Goal: Task Accomplishment & Management: Use online tool/utility

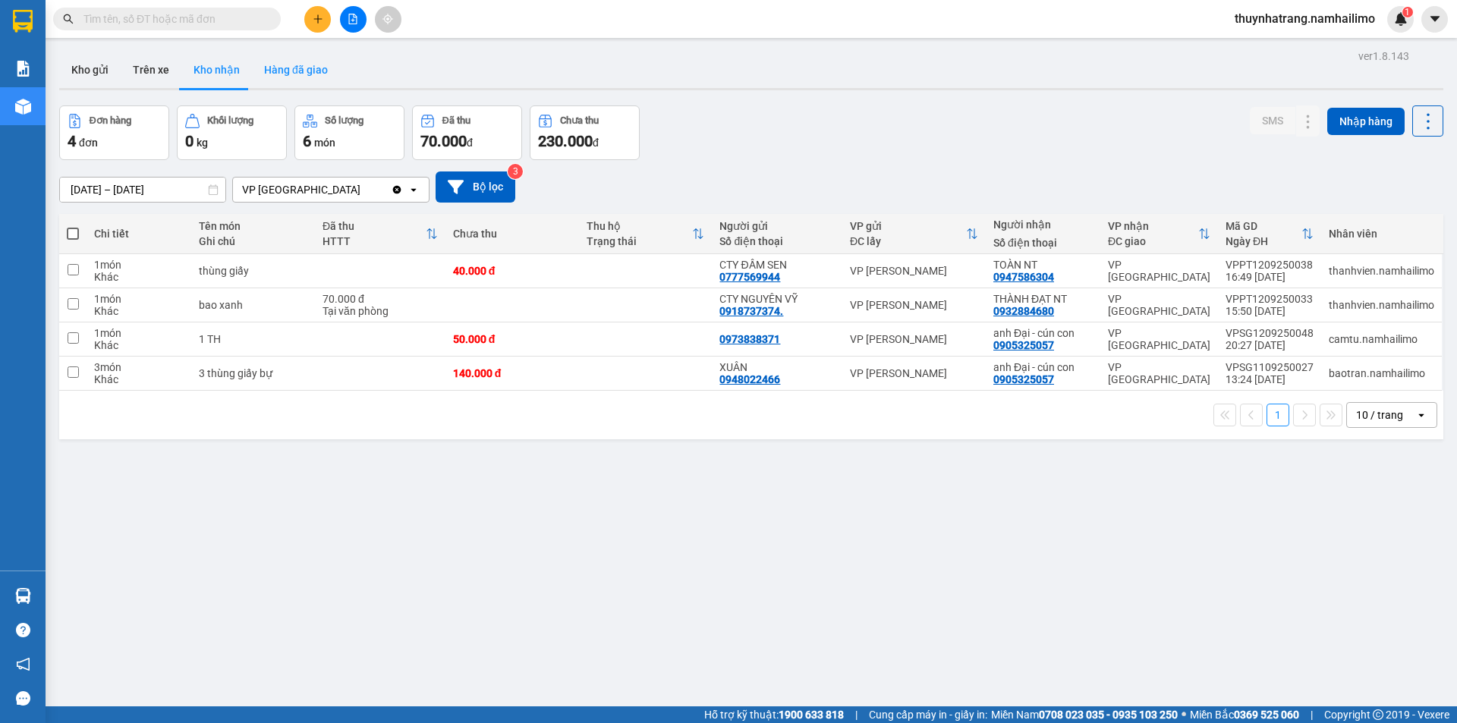
click at [283, 67] on button "Hàng đã giao" at bounding box center [296, 70] width 88 height 36
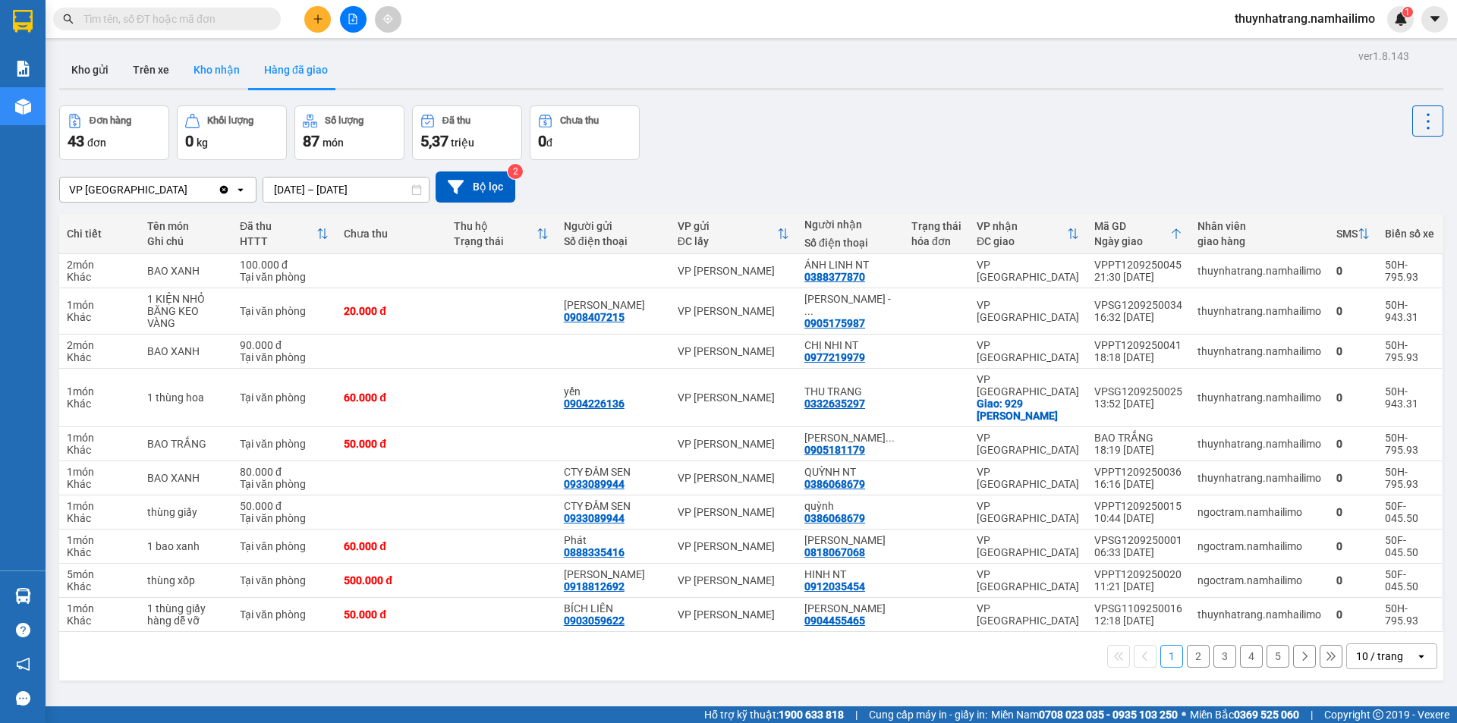
click at [209, 72] on button "Kho nhận" at bounding box center [216, 70] width 71 height 36
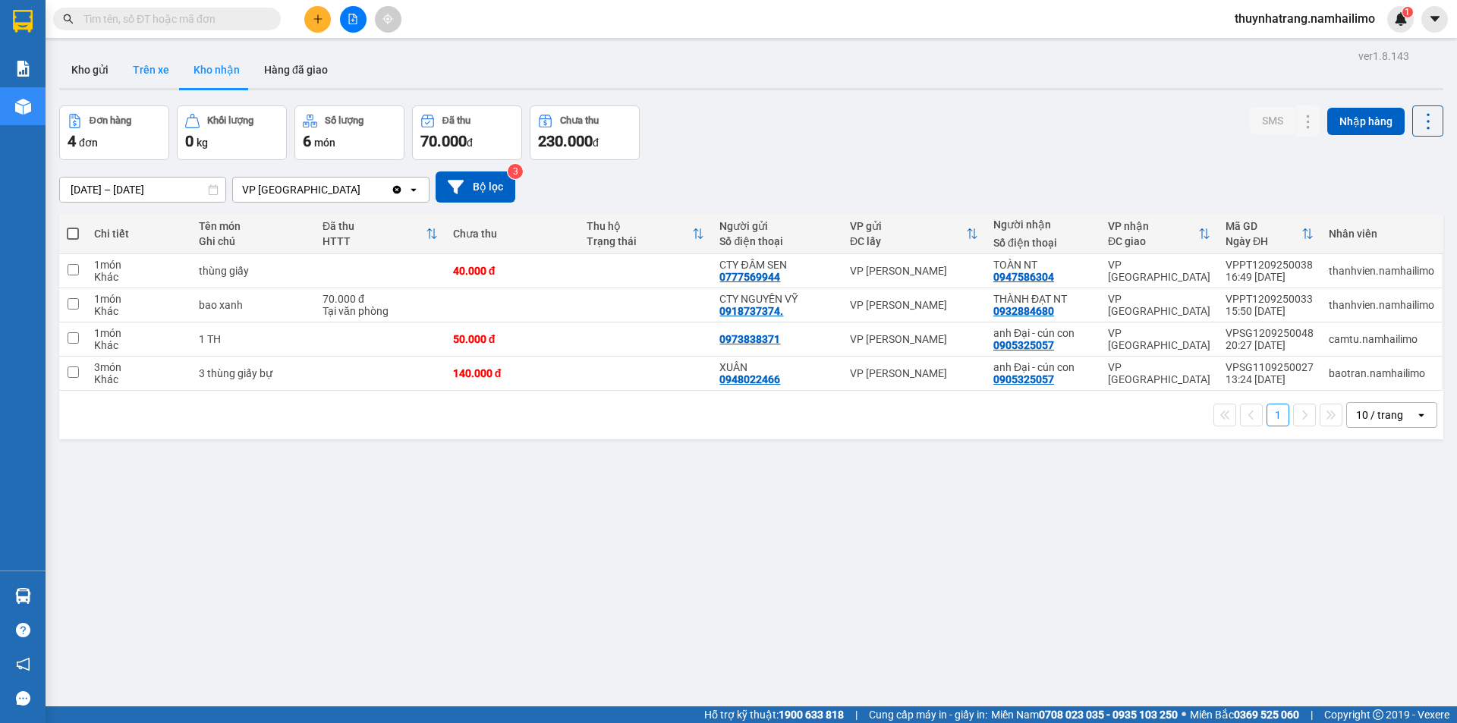
click at [165, 71] on button "Trên xe" at bounding box center [151, 70] width 61 height 36
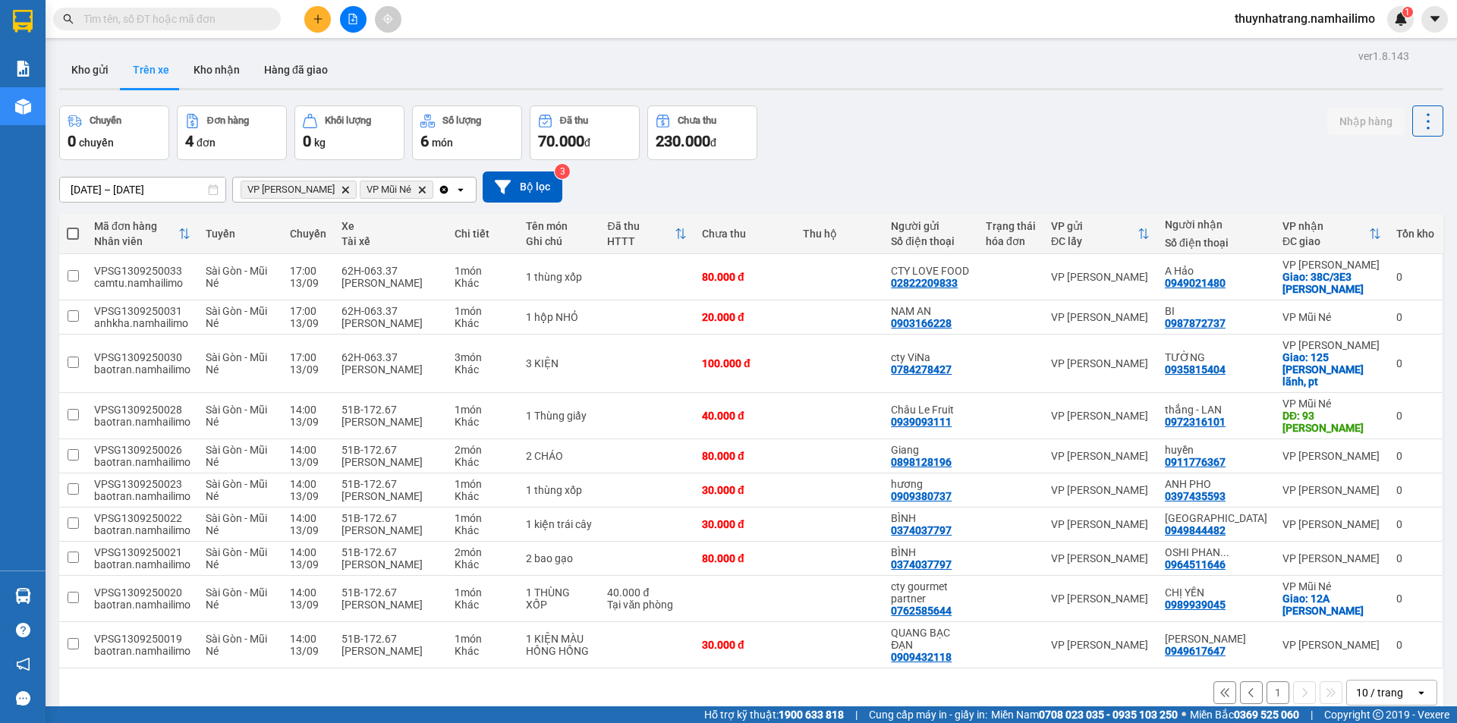
click at [417, 190] on icon "Delete" at bounding box center [421, 189] width 9 height 9
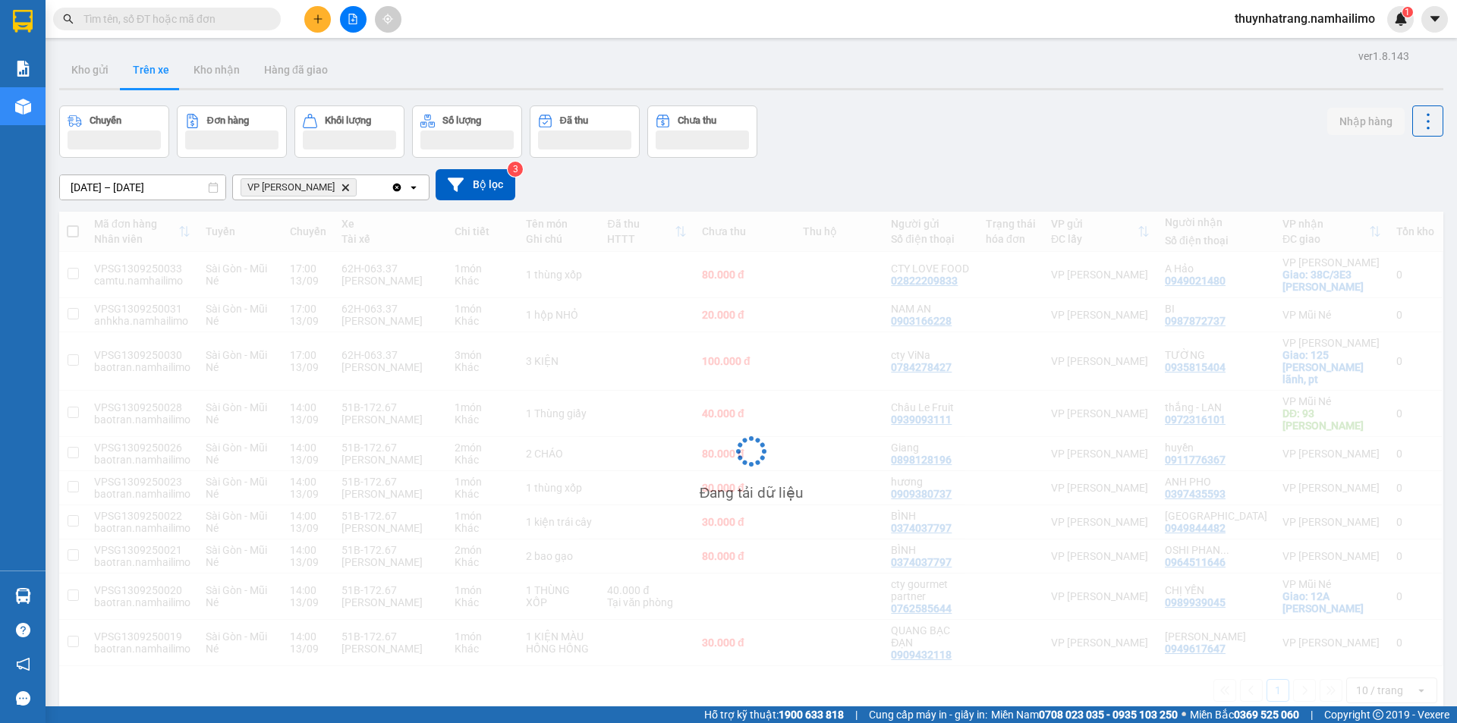
click at [342, 190] on icon "VP Phan Thiết, close by backspace" at bounding box center [345, 187] width 7 height 7
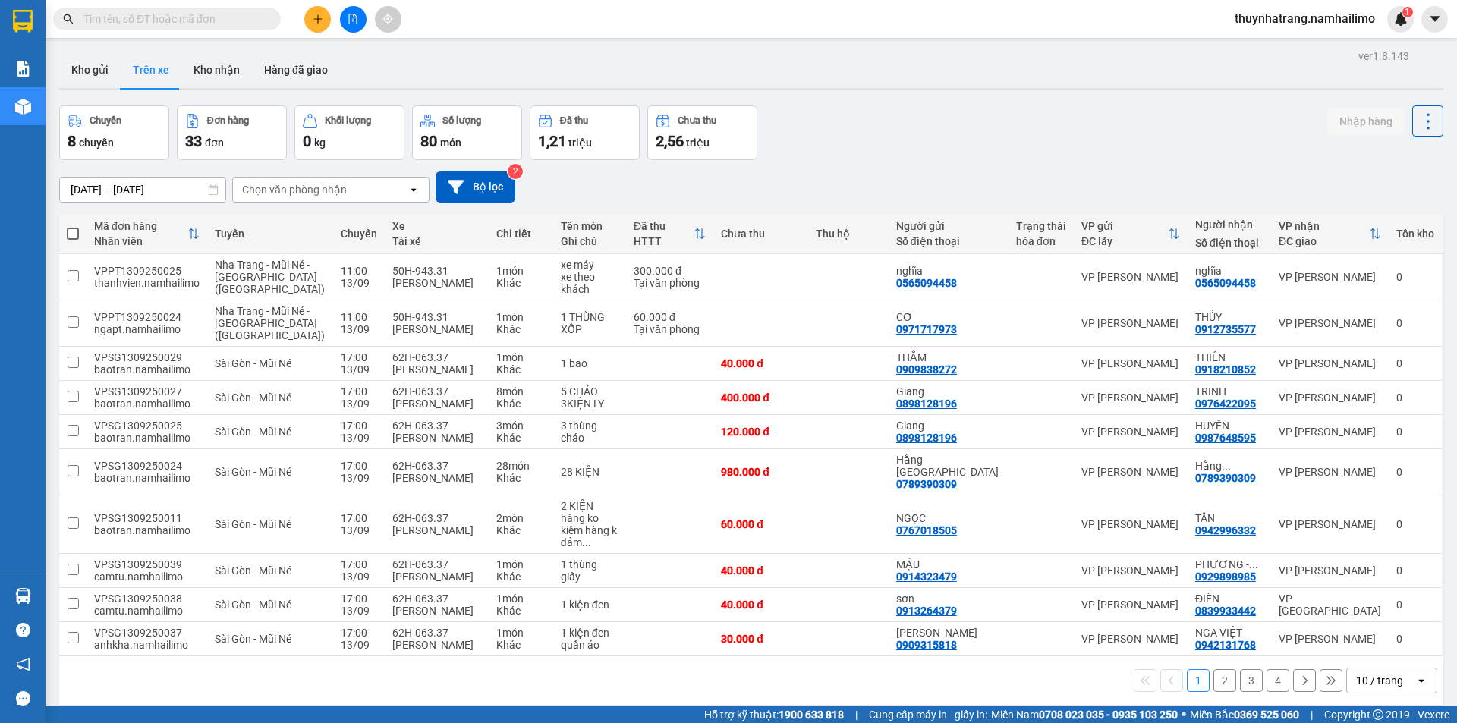
click at [351, 190] on div "Chọn văn phòng nhận" at bounding box center [320, 190] width 175 height 24
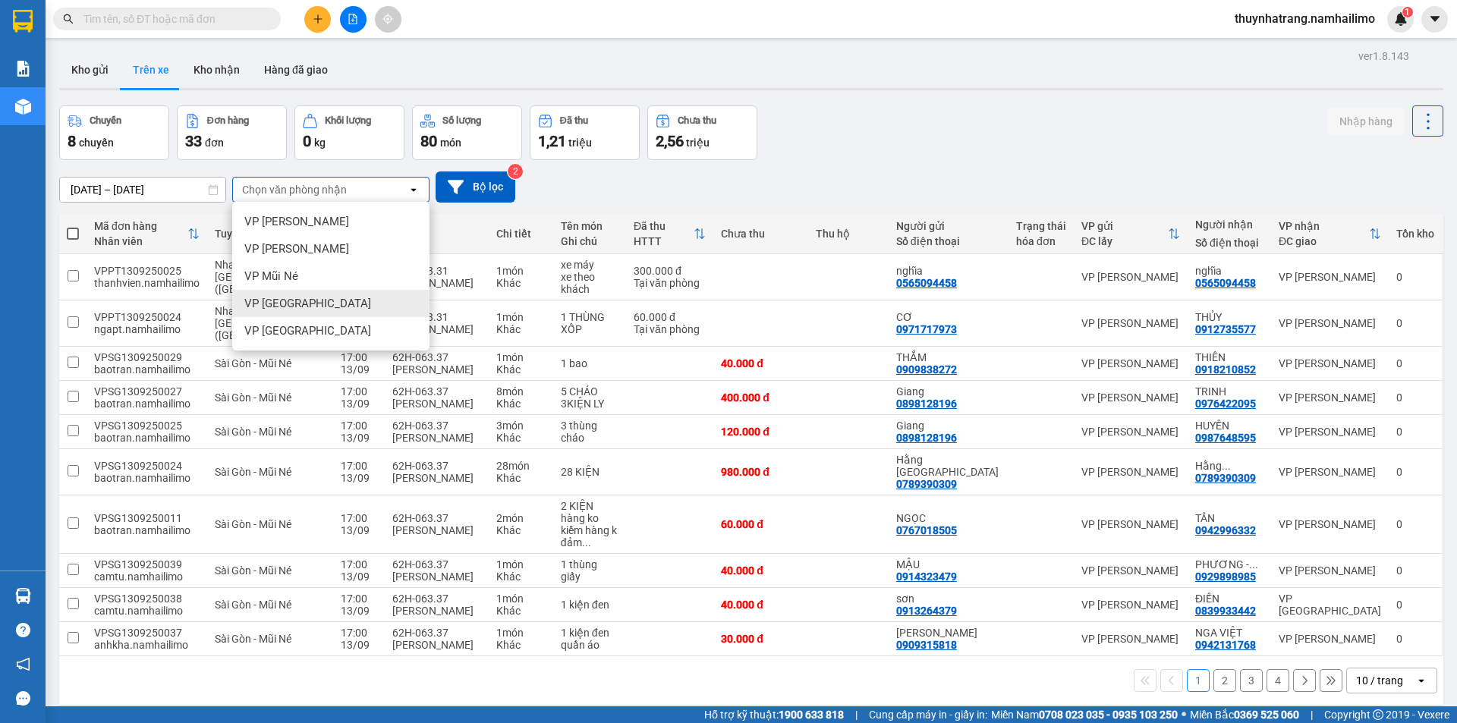
drag, startPoint x: 351, startPoint y: 306, endPoint x: 495, endPoint y: 302, distance: 144.2
click at [353, 305] on div "VP [GEOGRAPHIC_DATA]" at bounding box center [330, 303] width 197 height 27
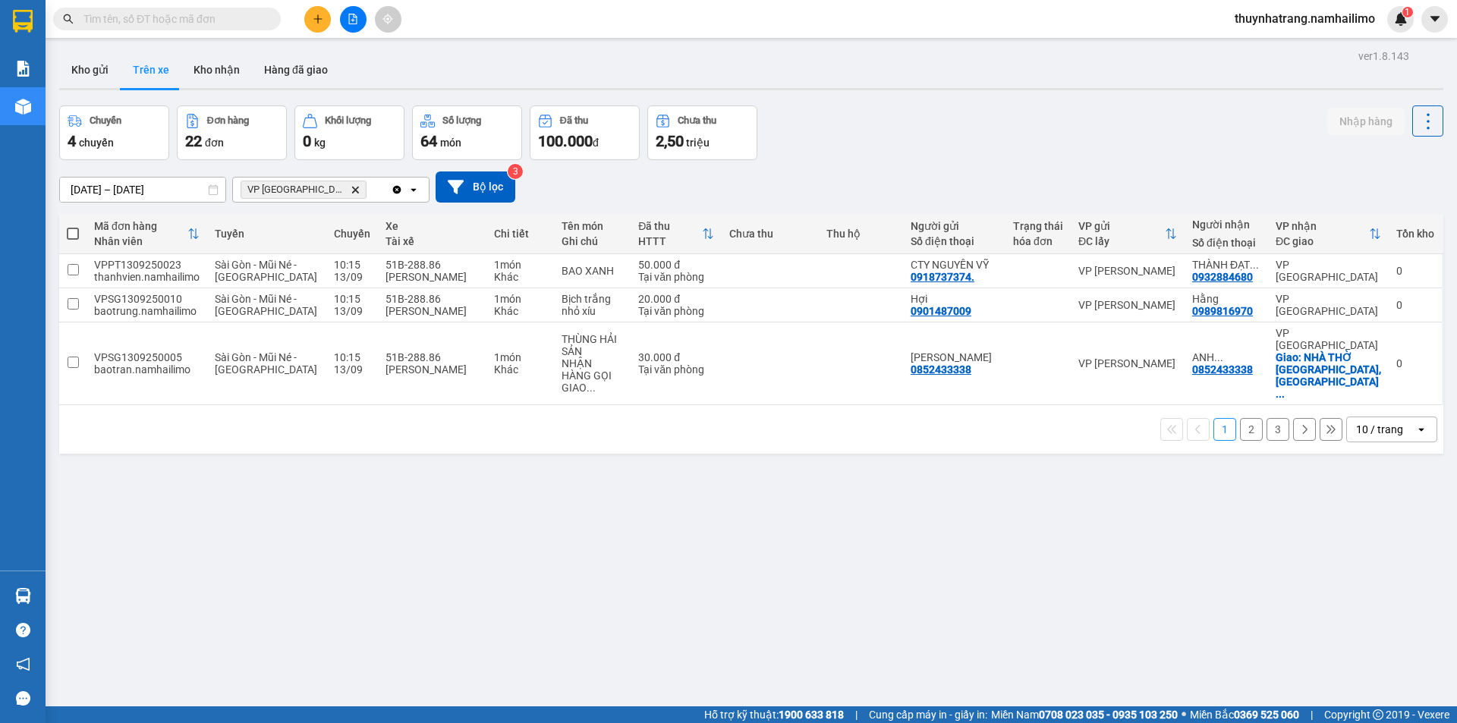
click at [1240, 432] on button "2" at bounding box center [1251, 429] width 23 height 23
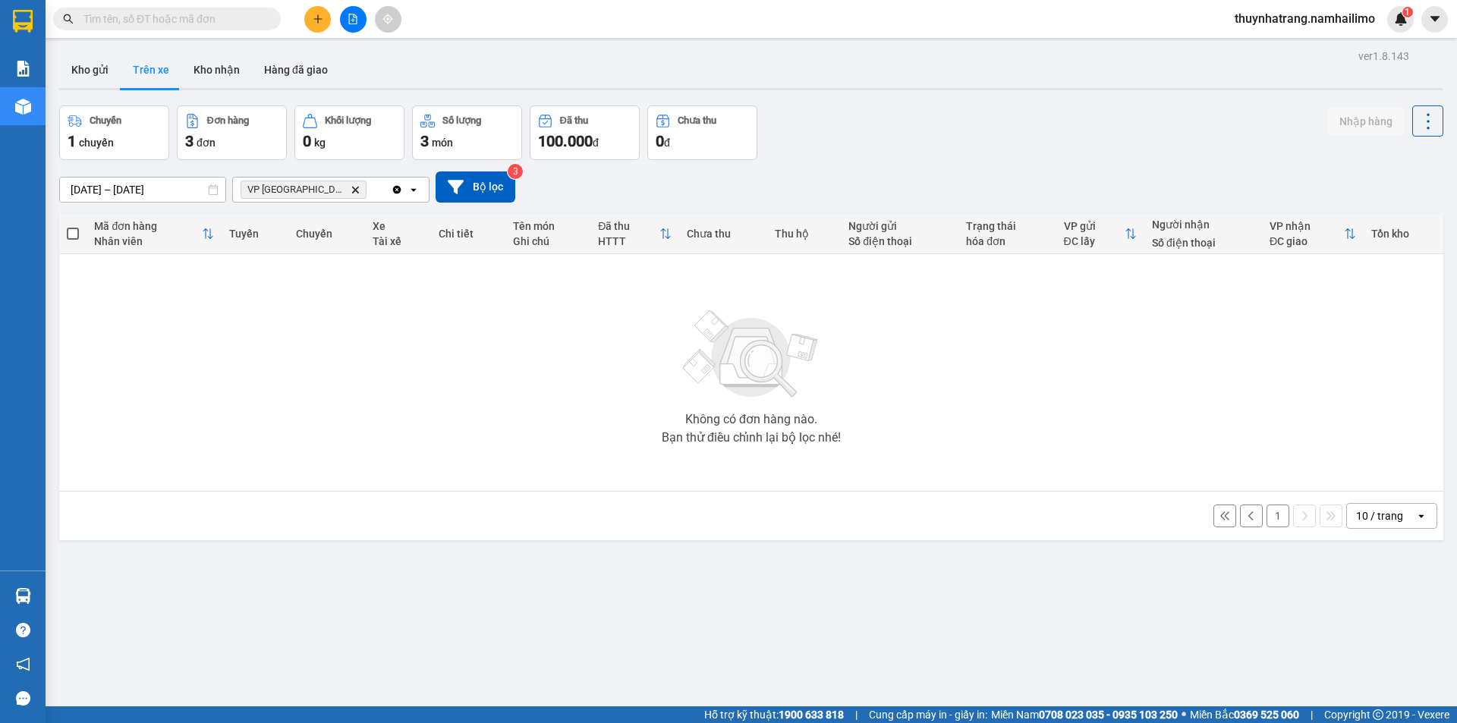
click at [1267, 515] on button "1" at bounding box center [1277, 516] width 23 height 23
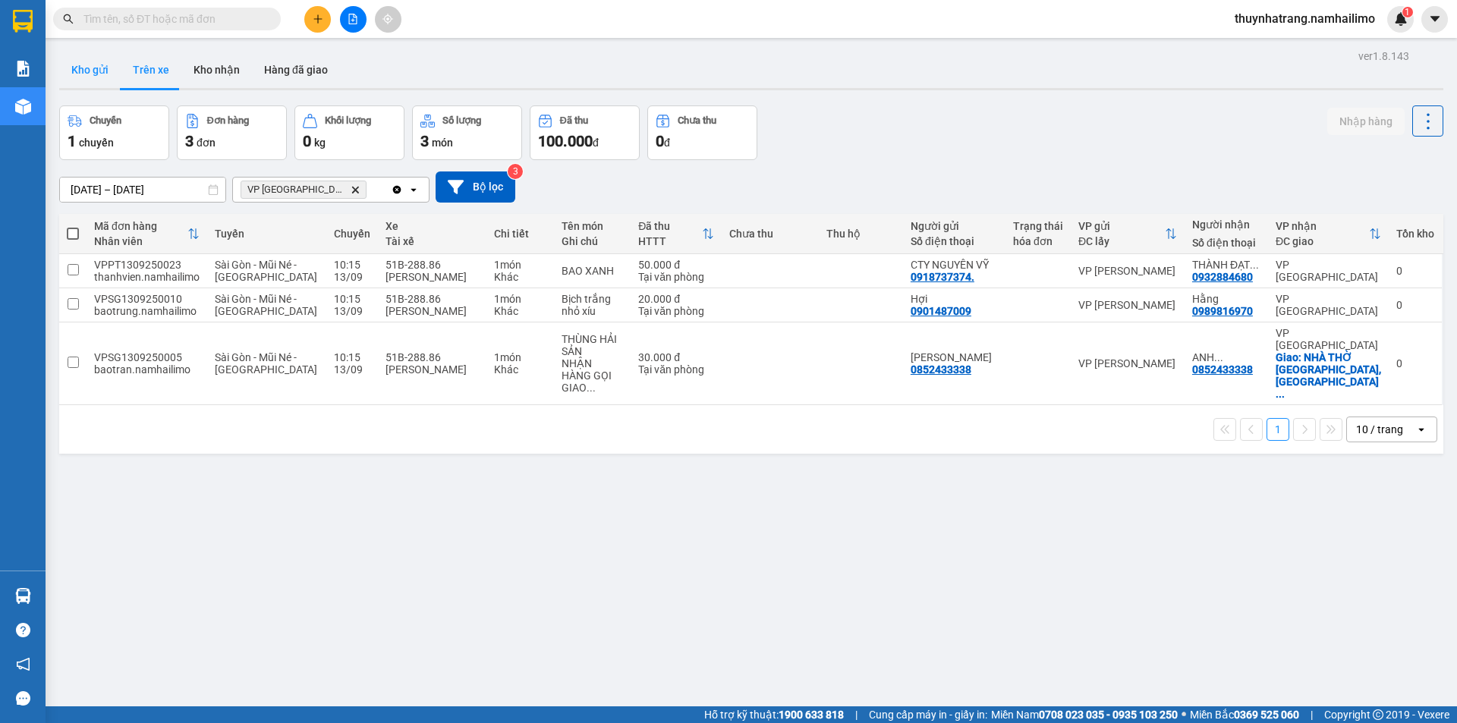
click at [101, 76] on button "Kho gửi" at bounding box center [89, 70] width 61 height 36
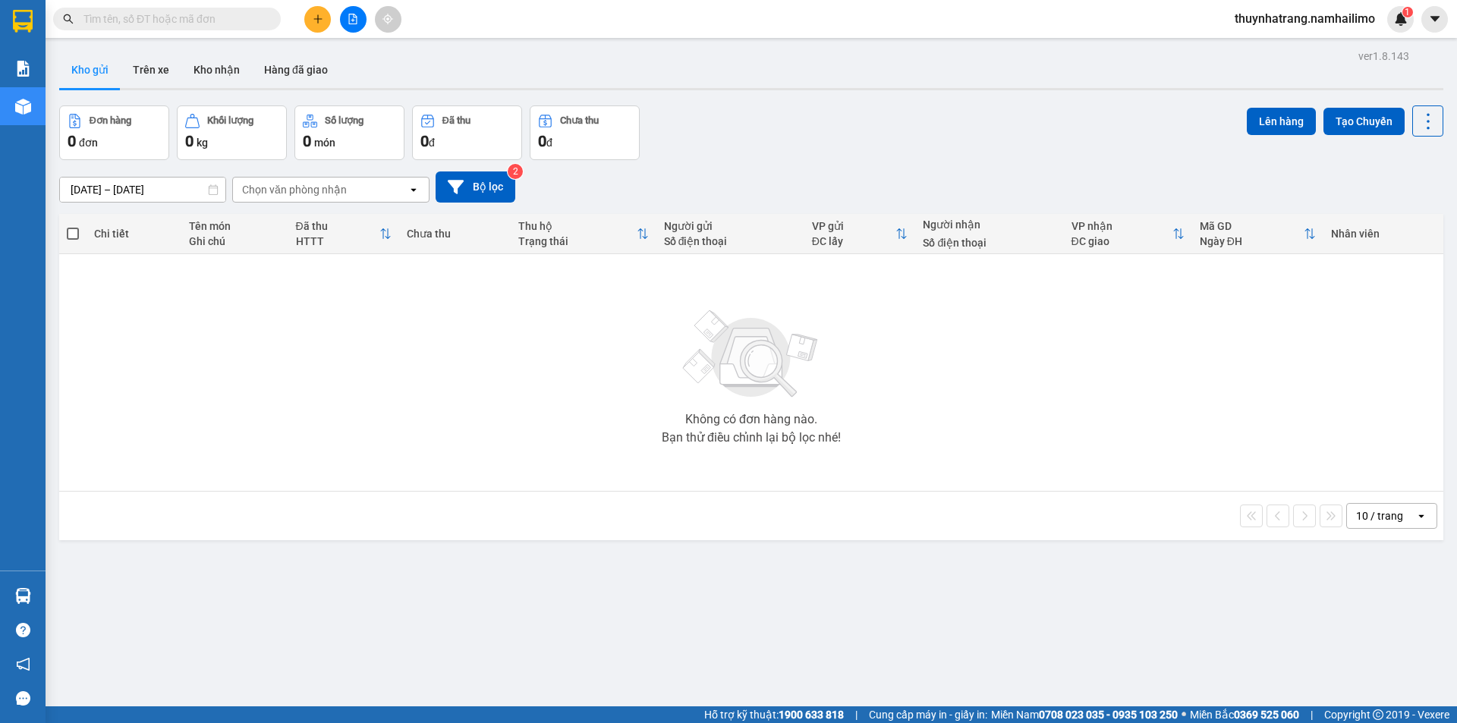
click at [326, 190] on div "Chọn văn phòng nhận" at bounding box center [294, 189] width 105 height 15
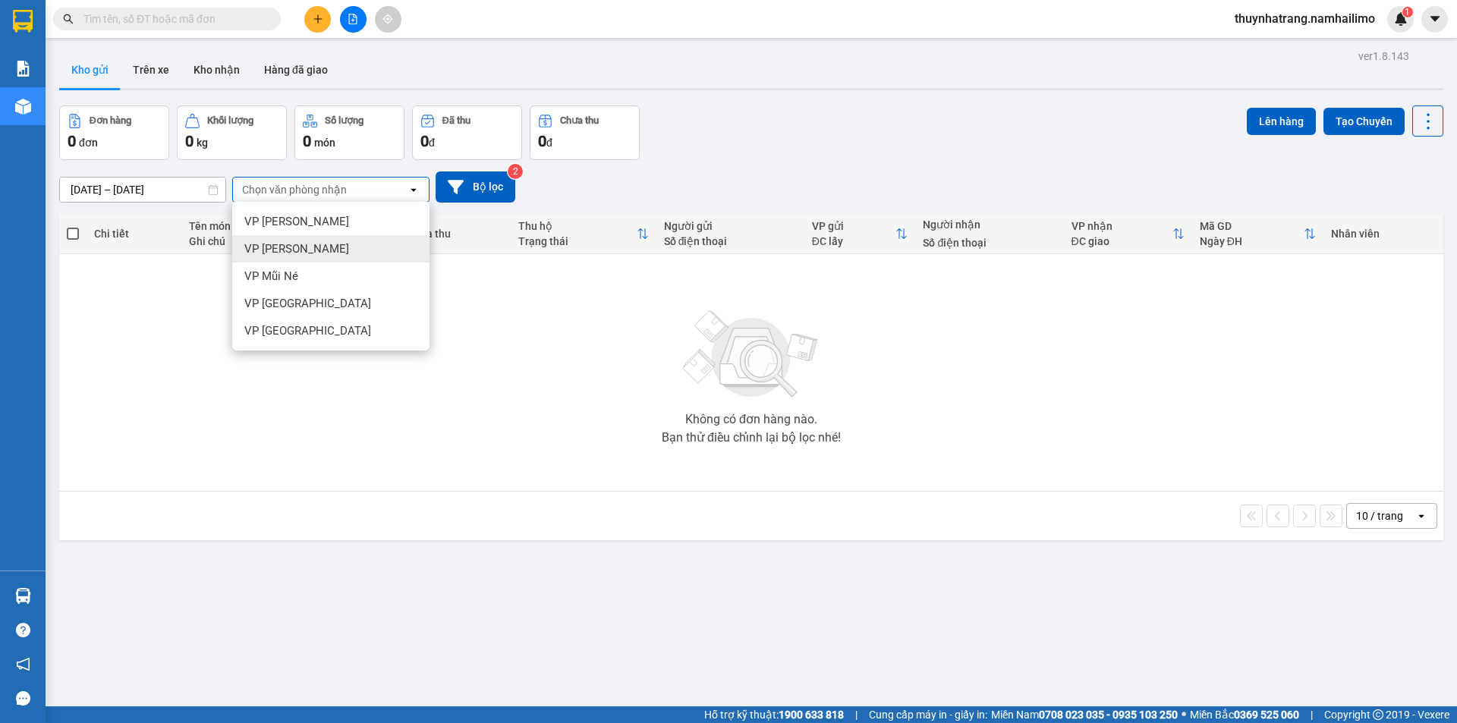
click at [344, 249] on div "VP [PERSON_NAME]" at bounding box center [330, 248] width 197 height 27
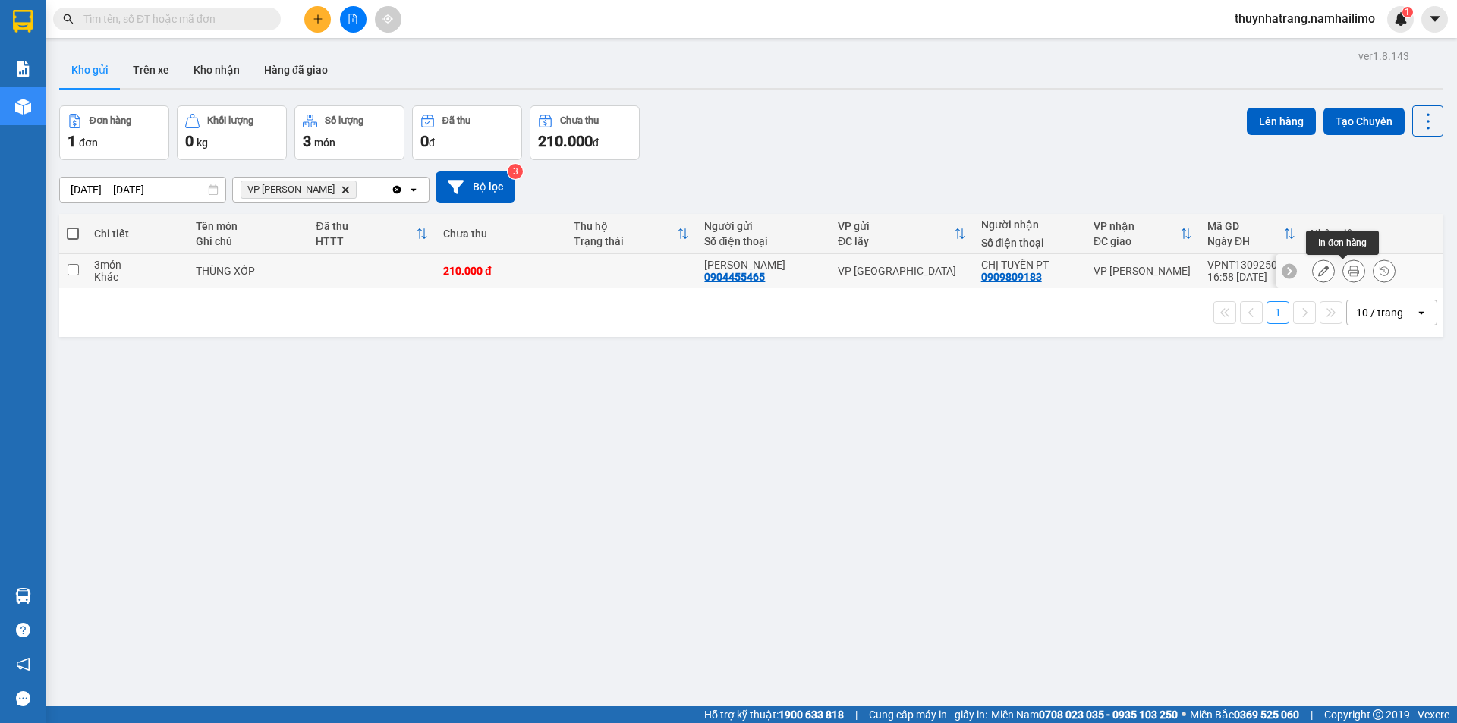
click at [1348, 271] on icon at bounding box center [1353, 271] width 11 height 11
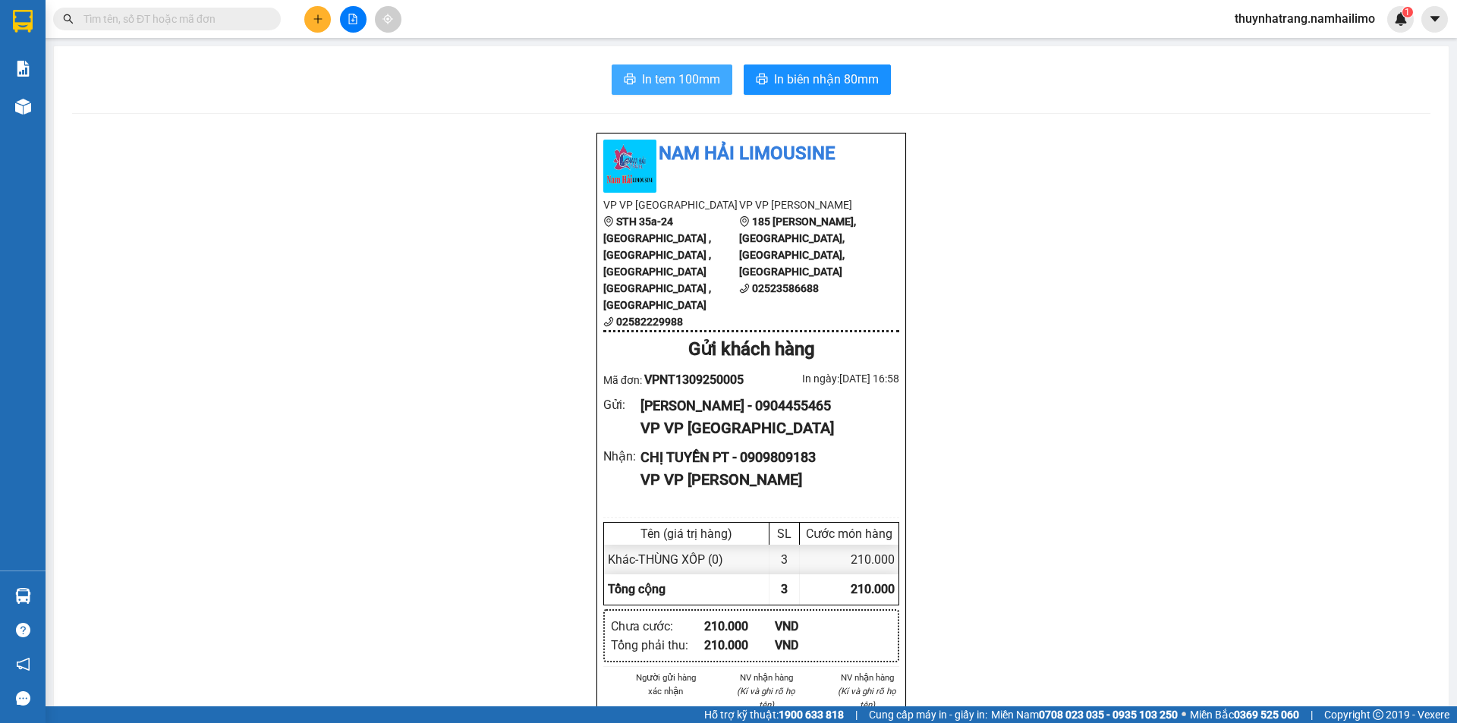
click at [681, 79] on span "In tem 100mm" at bounding box center [681, 79] width 78 height 19
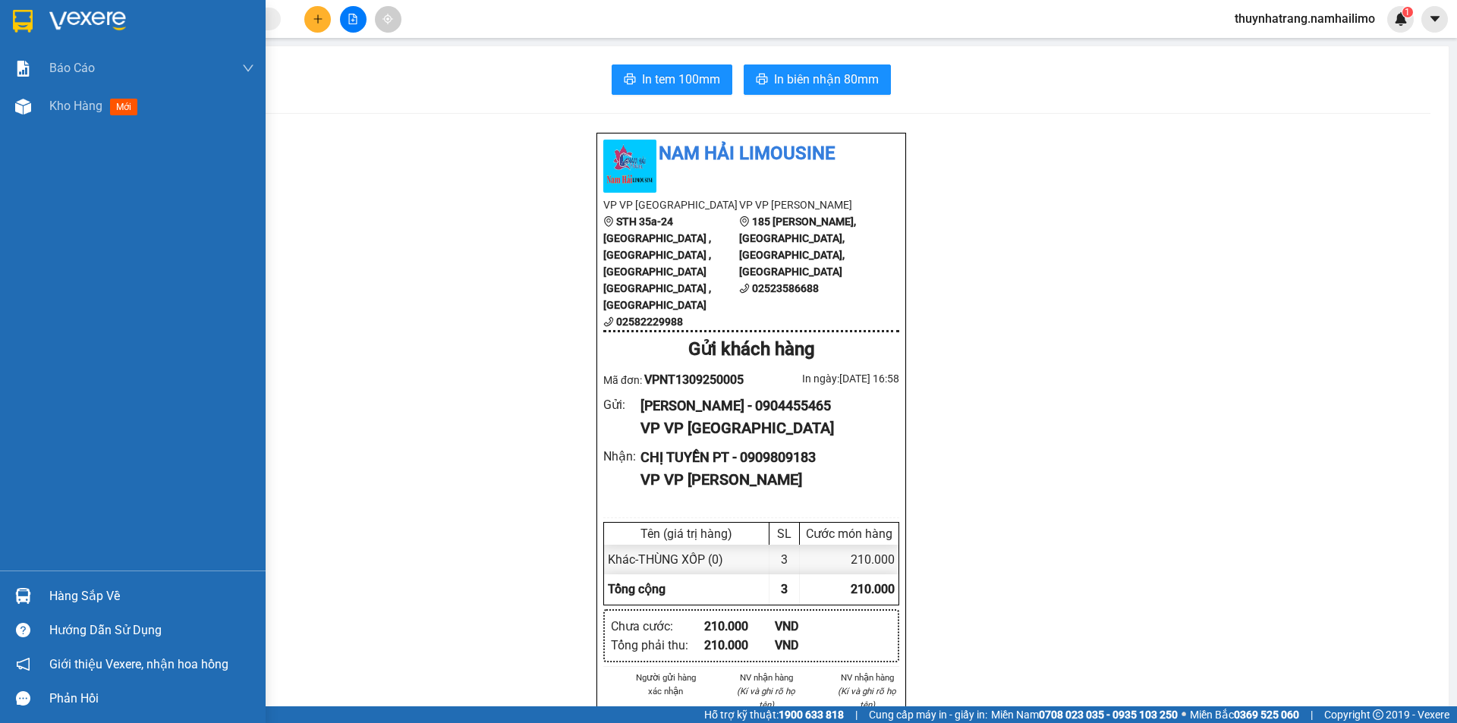
click at [82, 599] on div "Hàng sắp về" at bounding box center [151, 596] width 205 height 23
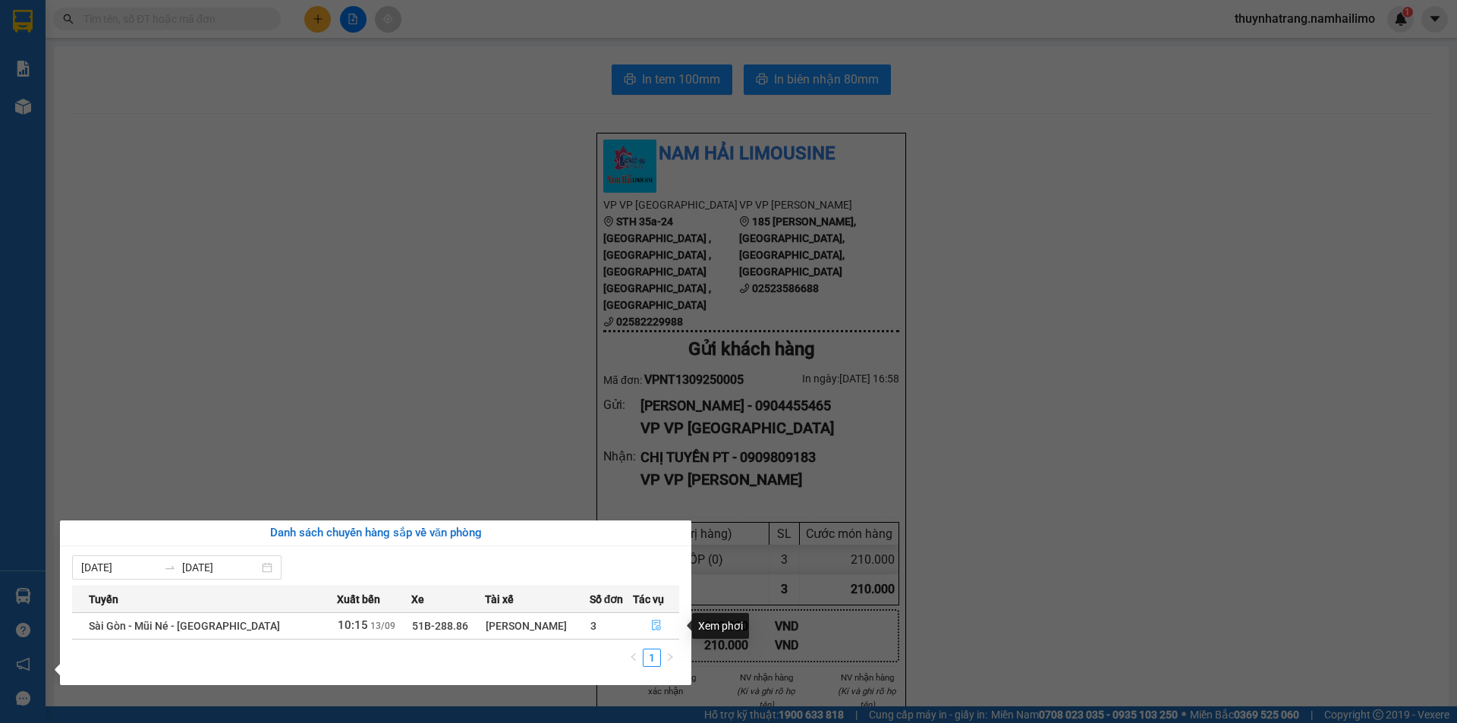
click at [651, 627] on icon "file-done" at bounding box center [656, 625] width 11 height 11
